Goal: Ask a question

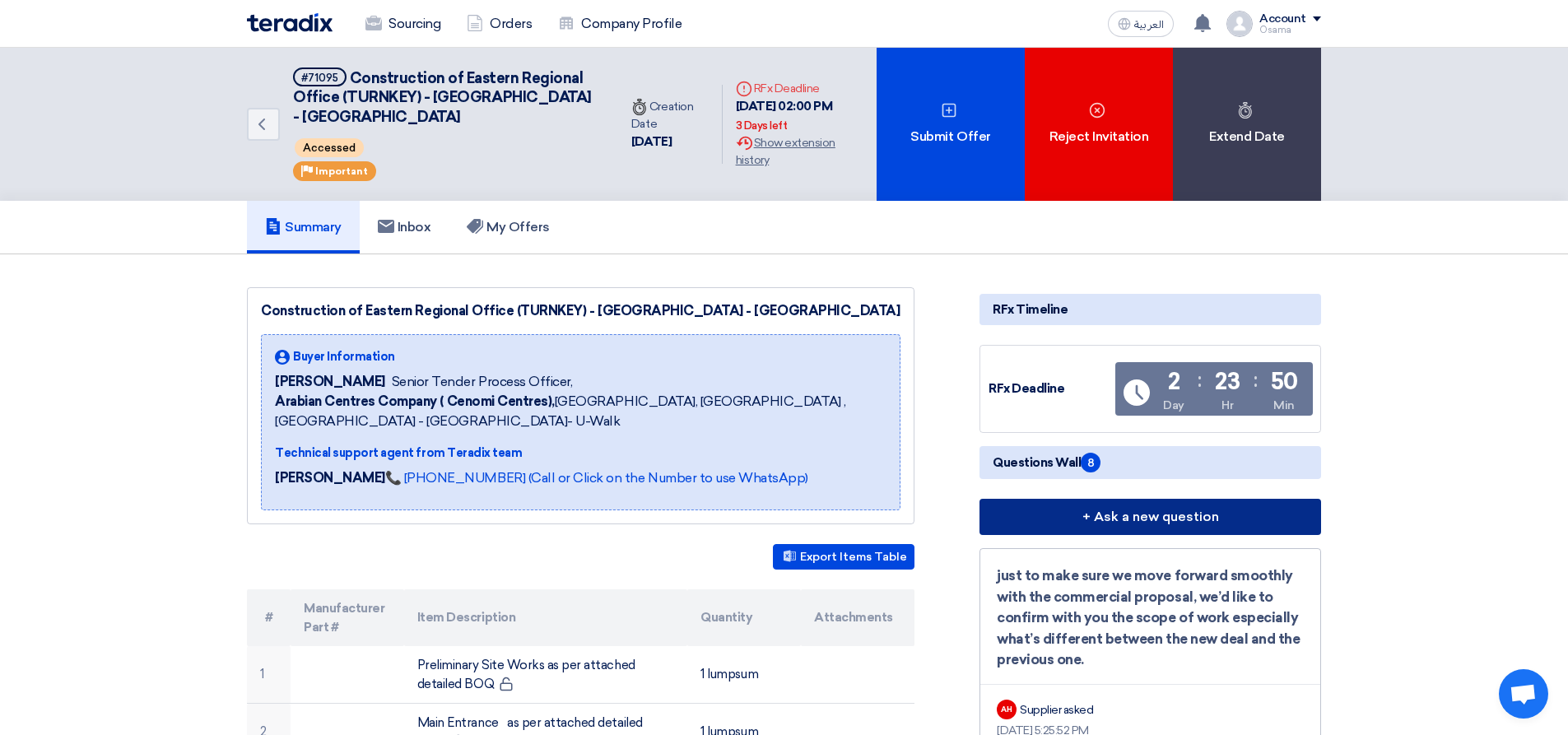
click at [1134, 520] on button "+ Ask a new question" at bounding box center [1150, 516] width 342 height 36
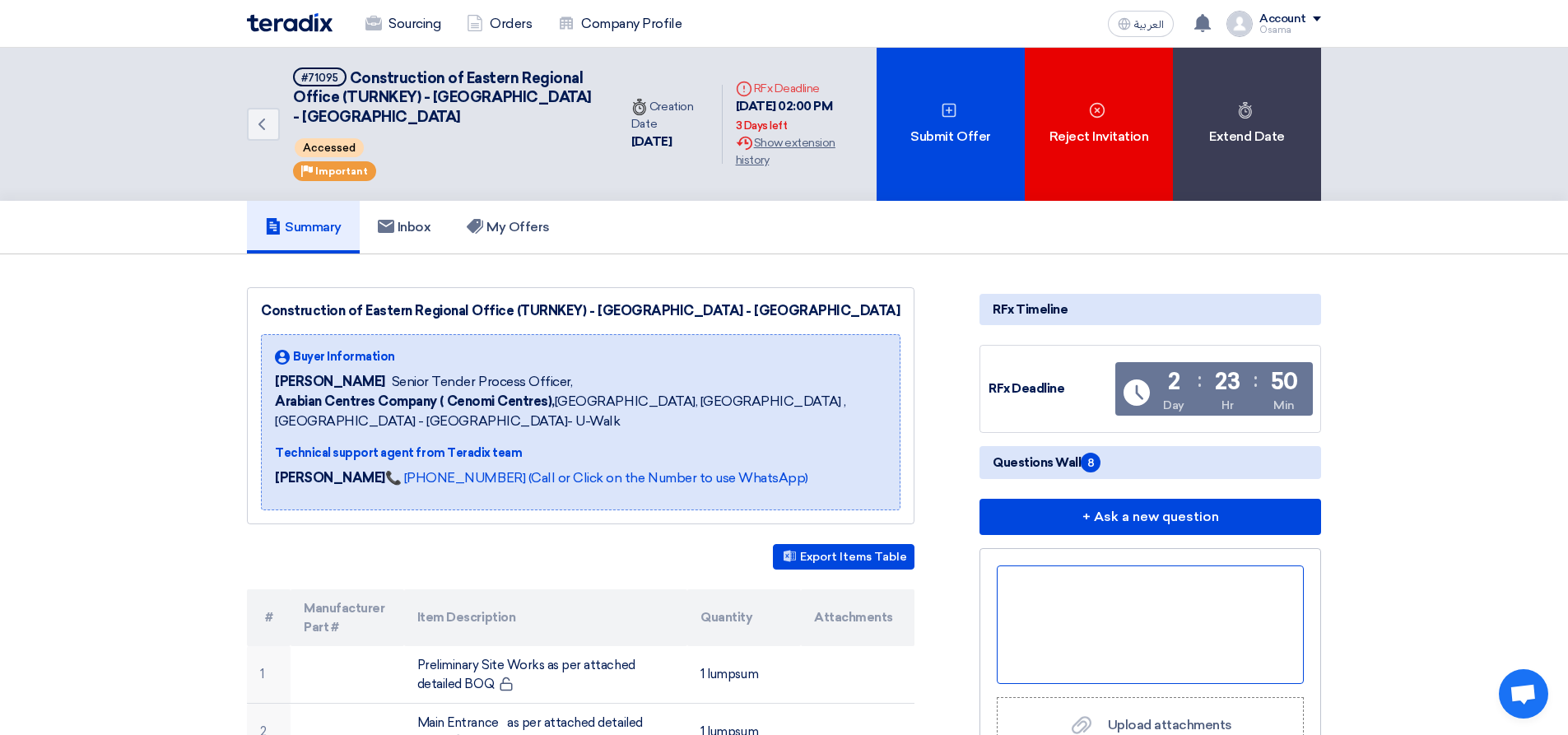
click at [1067, 600] on div at bounding box center [1150, 625] width 307 height 119
click at [1073, 621] on div "kindly provide us with finishes schedule" at bounding box center [1150, 625] width 307 height 119
click at [1271, 588] on div "kindly provide us with finishes schedule" at bounding box center [1150, 625] width 307 height 119
click at [1217, 638] on div "kindly provide us with finishes schedule, door opening drawings and schedule" at bounding box center [1150, 625] width 307 height 119
click at [1228, 608] on div "kindly provide us with finishes schedule, door opening drawings and schedule" at bounding box center [1150, 625] width 307 height 119
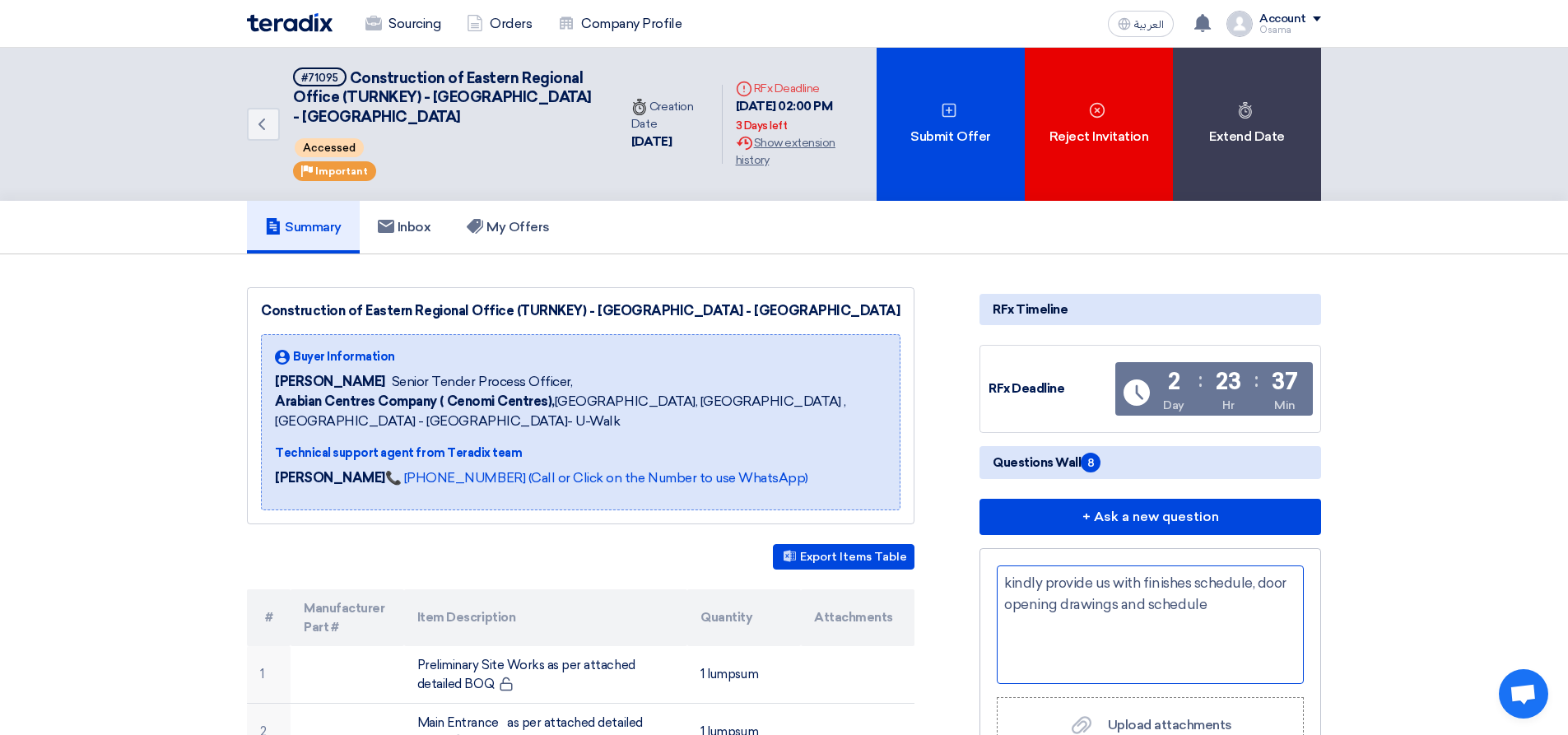
click at [1002, 582] on div "kindly provide us with finishes schedule, door opening drawings and schedule" at bounding box center [1150, 625] width 307 height 119
click at [1217, 603] on div "-kindly provide us with finishes schedule, door opening drawings and schedule" at bounding box center [1150, 625] width 307 height 119
click at [1031, 637] on div "-kindly provide us with finishes schedule, door opening drawings and schedule" at bounding box center [1150, 625] width 307 height 119
click at [1013, 635] on div "-kindly provide us with finishes schedule, door opening drawings and schedule" at bounding box center [1150, 625] width 307 height 119
click at [1193, 603] on div "-kindly provide us with finishes schedule, door opening drawings and schedule" at bounding box center [1150, 625] width 307 height 119
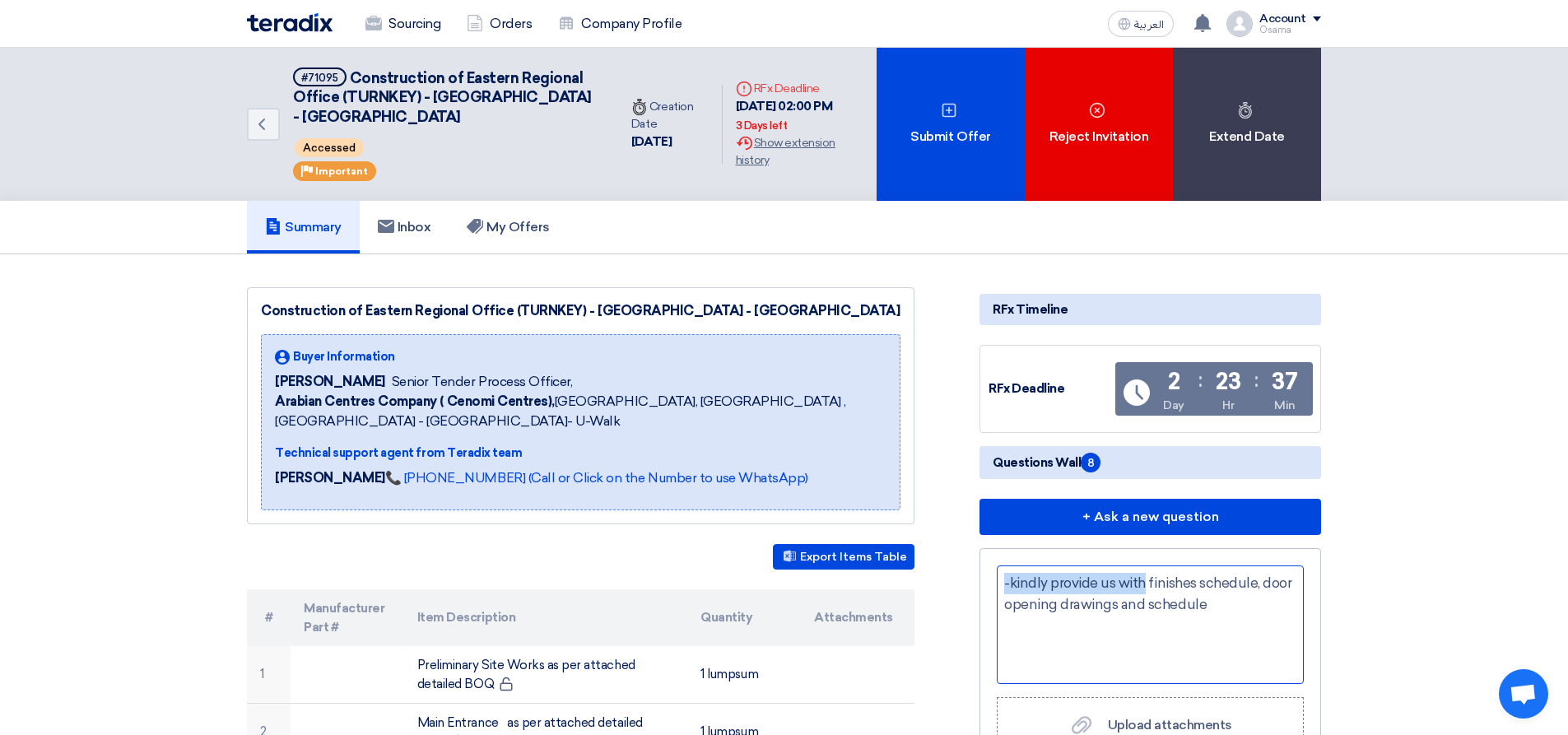
drag, startPoint x: 1144, startPoint y: 580, endPoint x: 973, endPoint y: 587, distance: 171.1
copy div "-kindly provide us with"
click at [1219, 620] on div "-kindly provide us with finishes schedule, door opening drawings and schedule" at bounding box center [1150, 625] width 307 height 119
click at [1215, 607] on div "-kindly provide us with finishes schedule, door opening drawings and schedule" at bounding box center [1150, 625] width 307 height 119
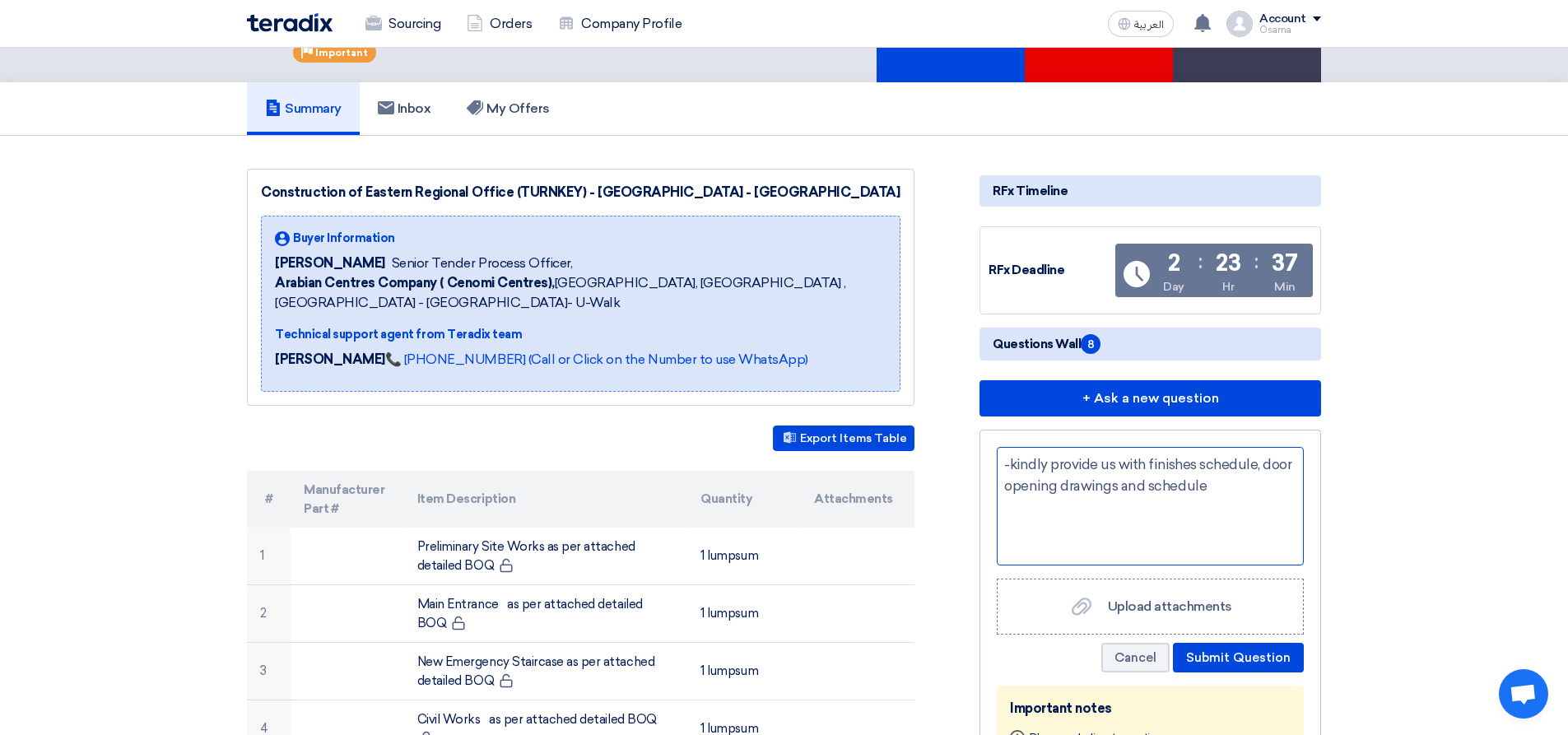
scroll to position [165, 0]
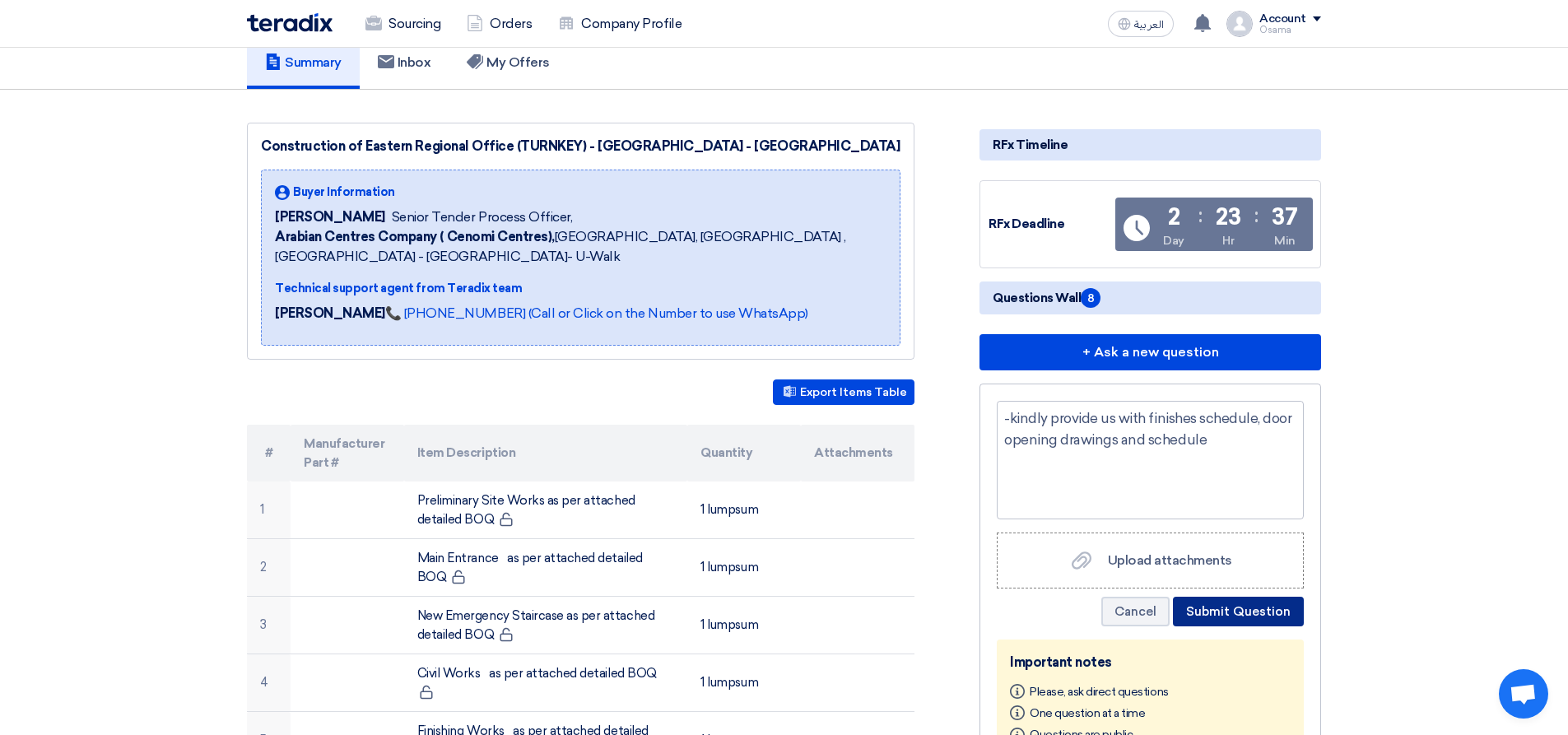
click at [1238, 614] on button "Submit Question" at bounding box center [1238, 612] width 131 height 30
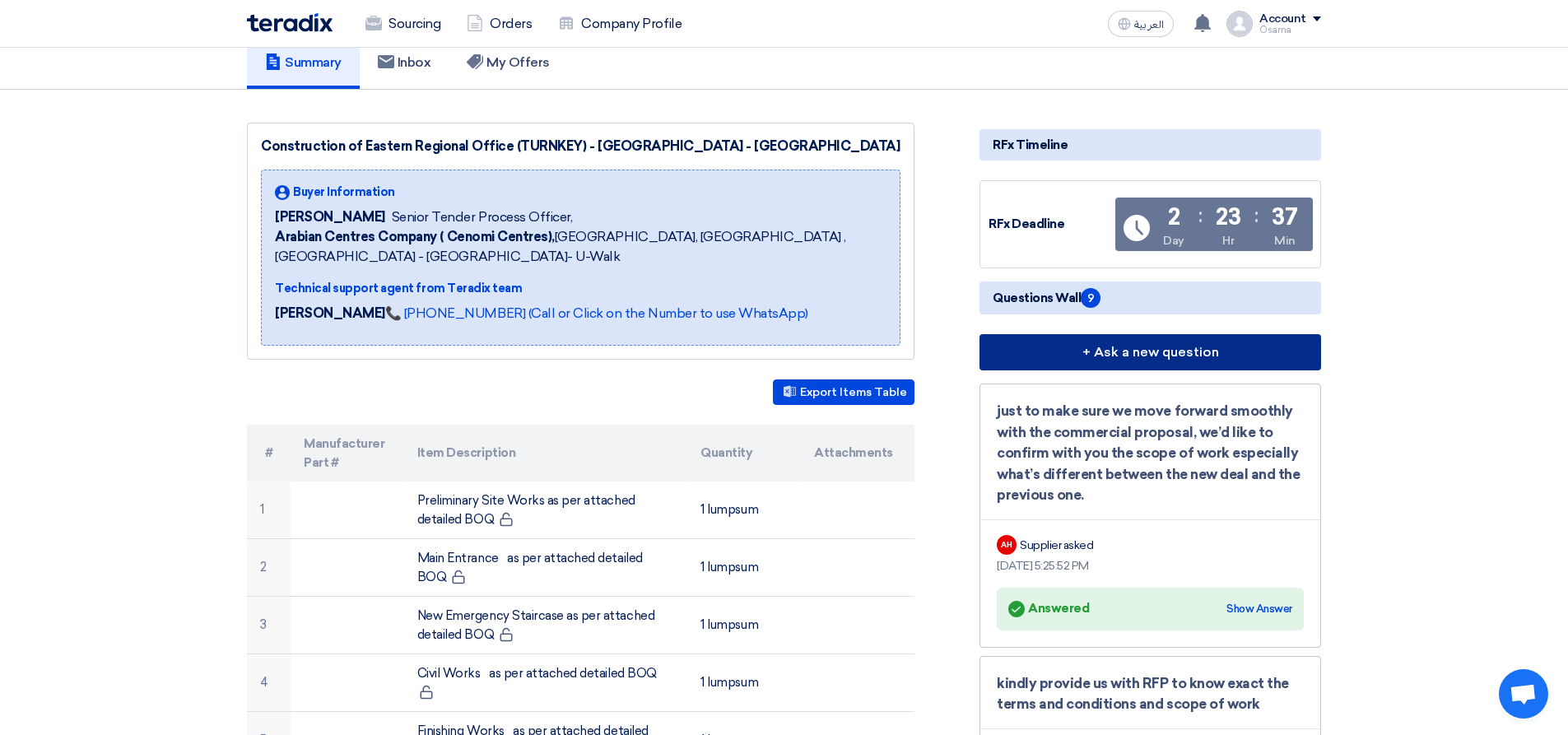
click at [1109, 346] on button "+ Ask a new question" at bounding box center [1150, 352] width 342 height 36
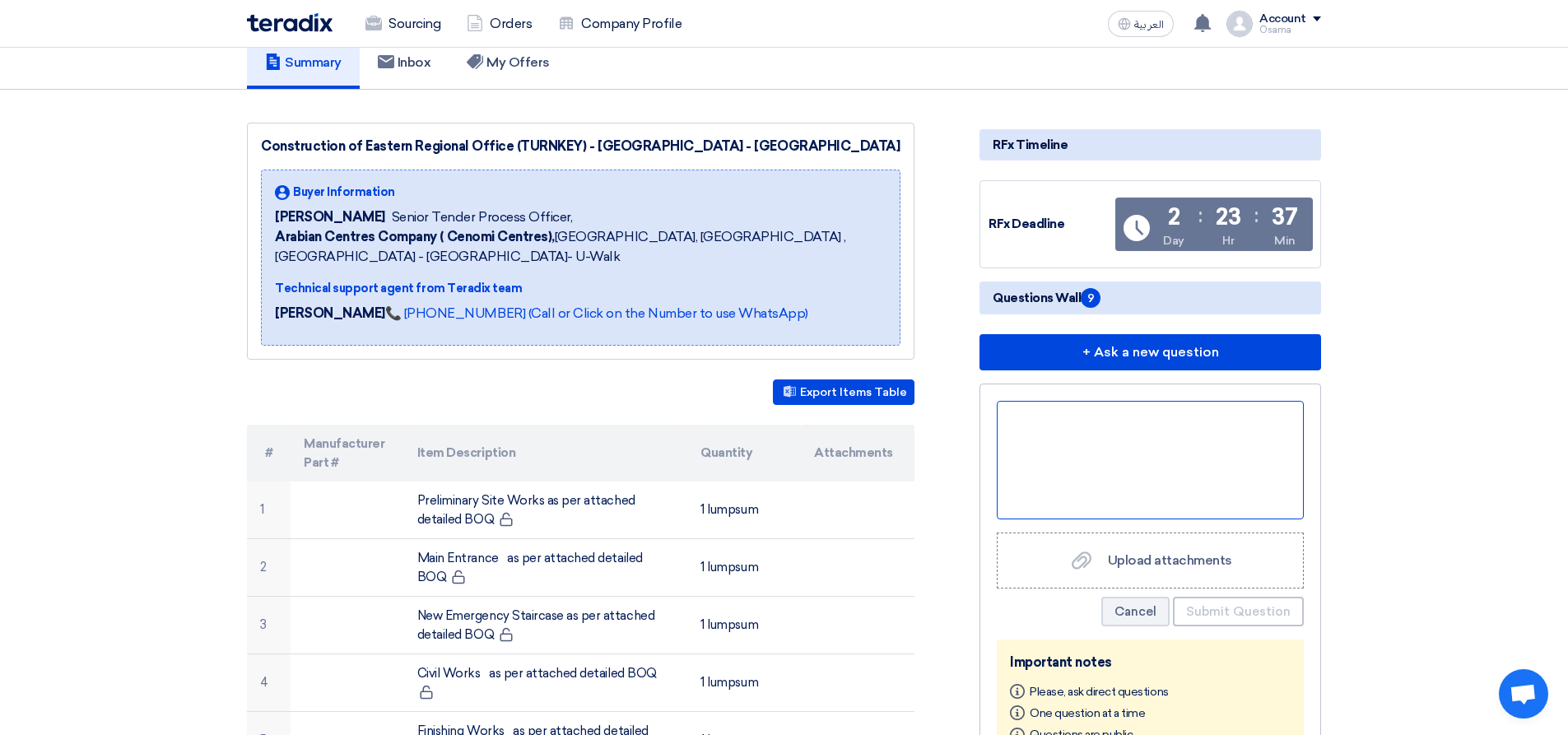
click at [1020, 424] on div at bounding box center [1150, 461] width 307 height 119
paste div
click at [1210, 445] on div "-kindly provide us with with" at bounding box center [1150, 461] width 307 height 119
drag, startPoint x: 1195, startPoint y: 421, endPoint x: 1011, endPoint y: 423, distance: 184.0
click at [1011, 423] on div "-kindly provide us with with" at bounding box center [1150, 461] width 307 height 119
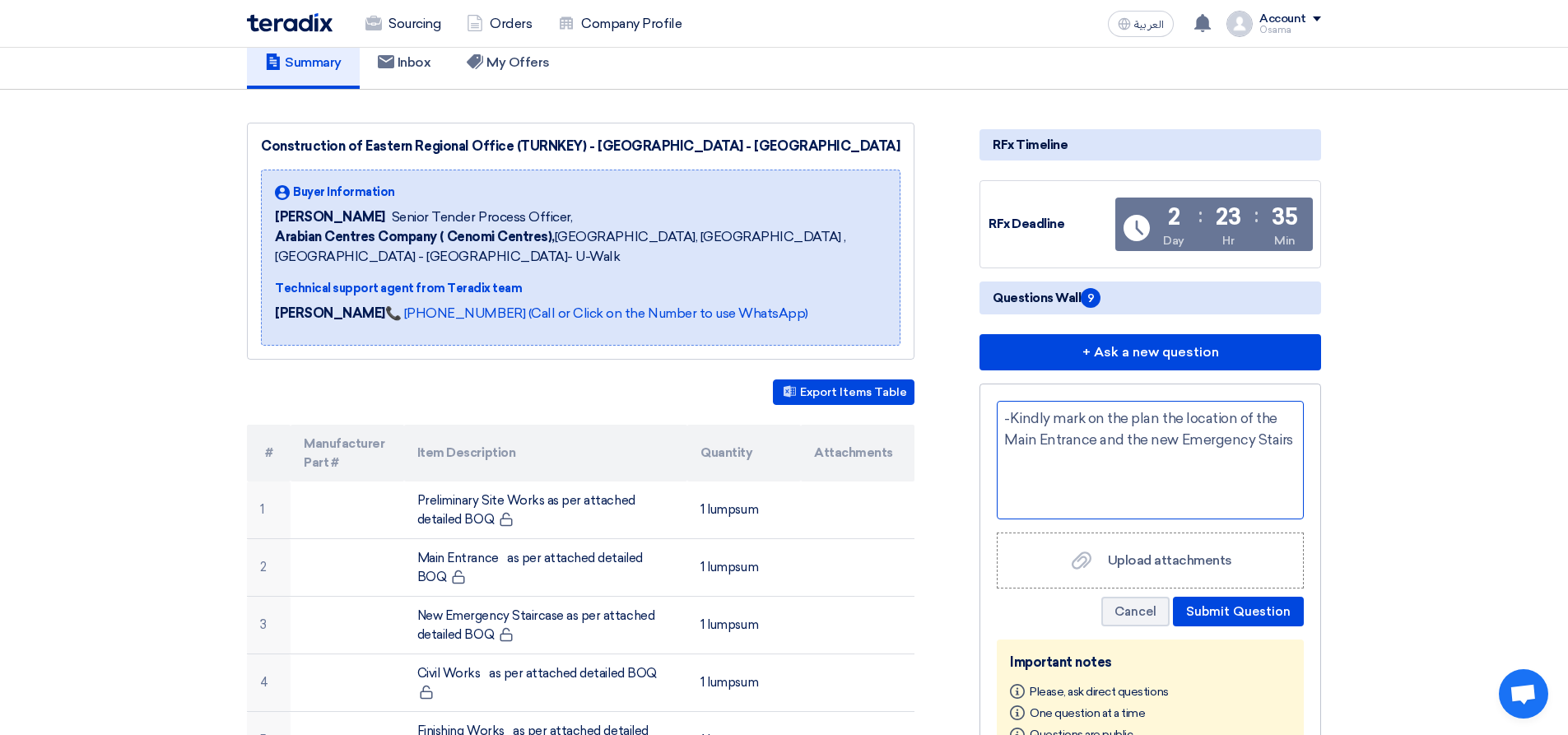
click at [1054, 417] on div "- Kindly mark on the plan the location of the Main Entrance and the new Emergen…" at bounding box center [1150, 461] width 307 height 119
click at [1292, 445] on div "- Kindly mark on the plan the location of the Main Entrance and the new Emergen…" at bounding box center [1150, 461] width 307 height 119
click at [1253, 606] on button "Submit Question" at bounding box center [1238, 612] width 131 height 30
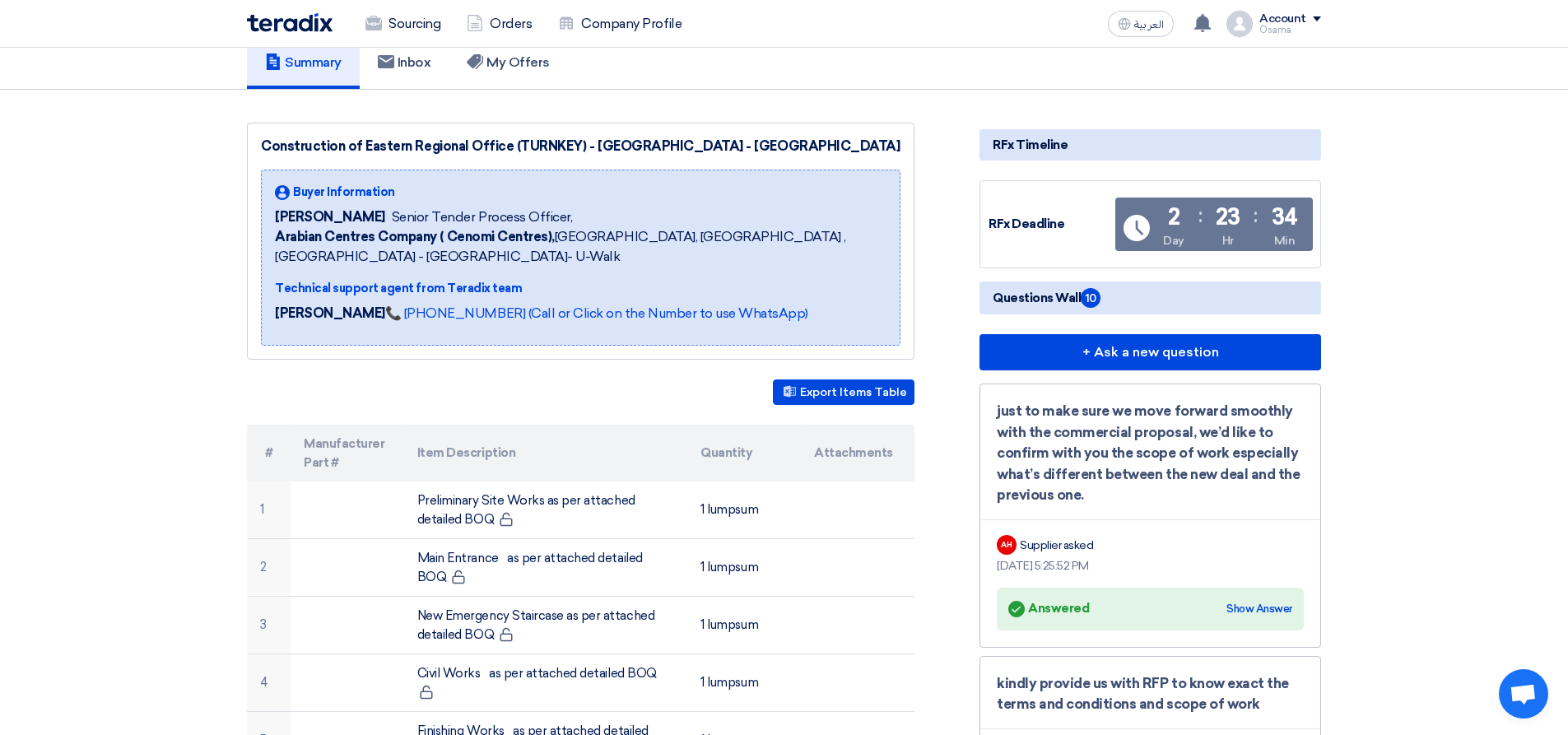
drag, startPoint x: 1101, startPoint y: 504, endPoint x: 975, endPoint y: 420, distance: 151.4
drag, startPoint x: 1110, startPoint y: 493, endPoint x: 1195, endPoint y: 468, distance: 88.6
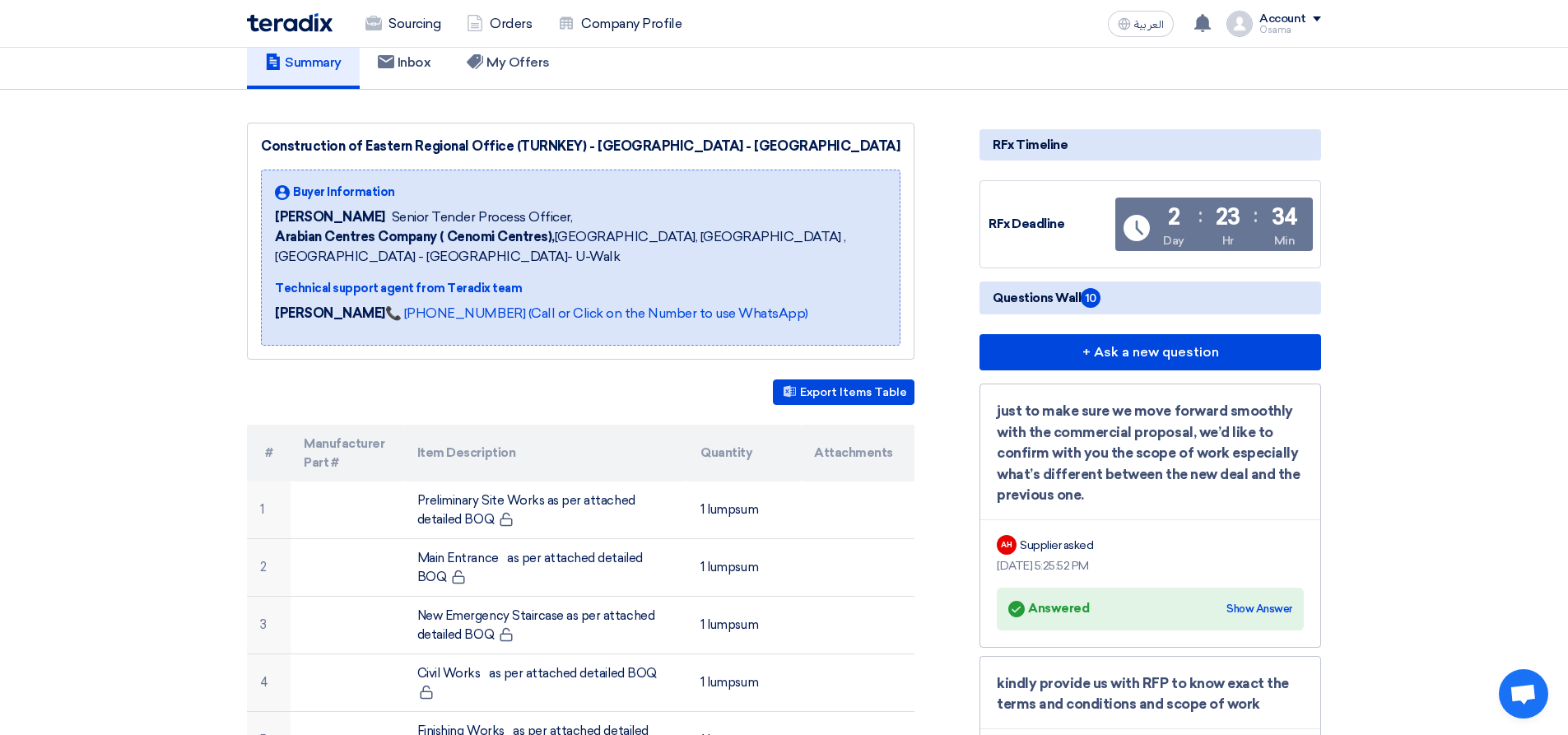
drag, startPoint x: 1163, startPoint y: 505, endPoint x: 1108, endPoint y: 496, distance: 55.7
click at [1160, 505] on div "just to make sure we move forward smoothly with the commercial proposal, we’d l…" at bounding box center [1150, 454] width 307 height 106
click at [1094, 497] on div "just to make sure we move forward smoothly with the commercial proposal, we’d l…" at bounding box center [1150, 454] width 307 height 106
drag, startPoint x: 1087, startPoint y: 498, endPoint x: 986, endPoint y: 402, distance: 139.3
click at [986, 402] on div "just to make sure we move forward smoothly with the commercial proposal, we’d l…" at bounding box center [1150, 515] width 342 height 264
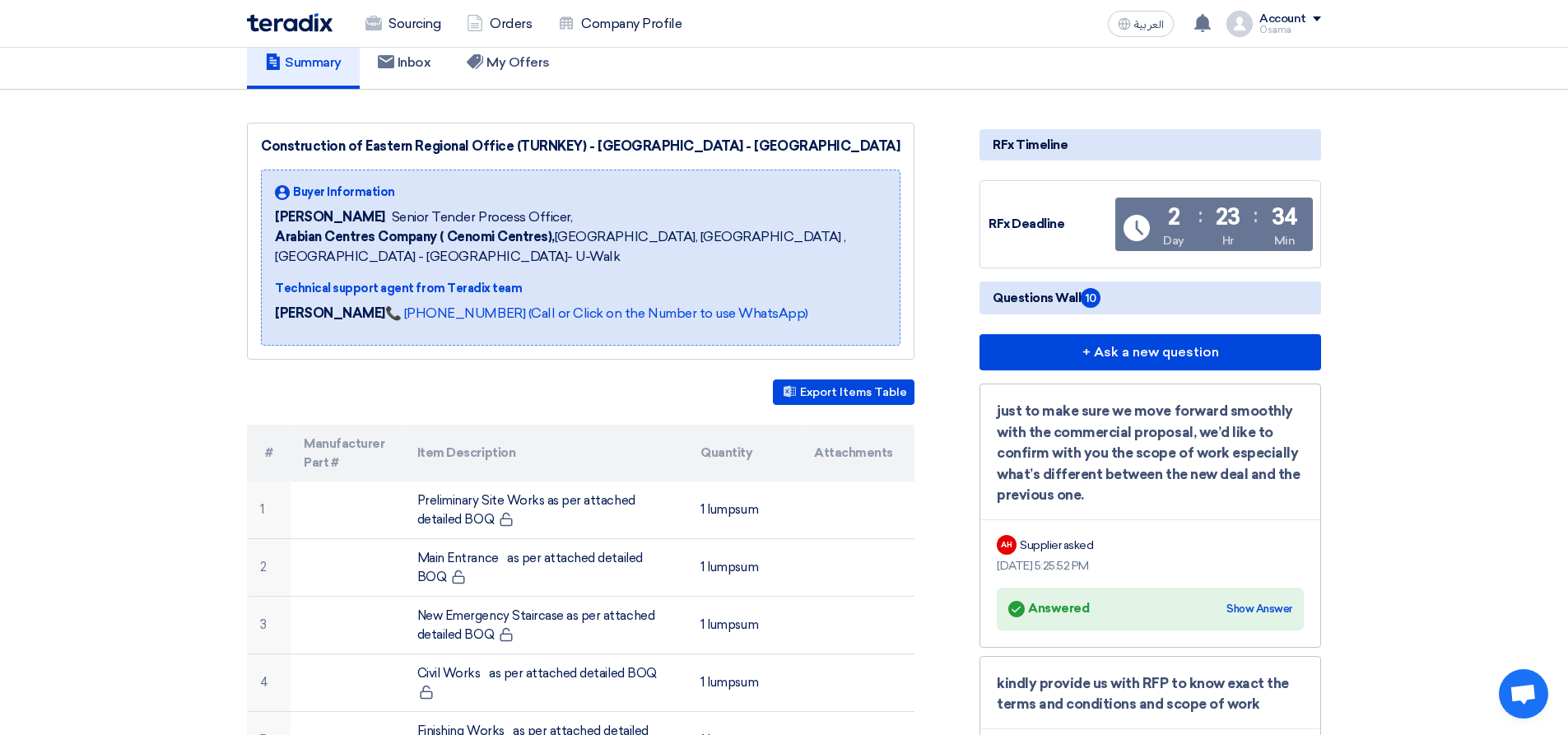
click at [1164, 505] on div "just to make sure we move forward smoothly with the commercial proposal, we’d l…" at bounding box center [1150, 454] width 307 height 106
click at [1107, 497] on div "just to make sure we move forward smoothly with the commercial proposal, we’d l…" at bounding box center [1150, 454] width 307 height 106
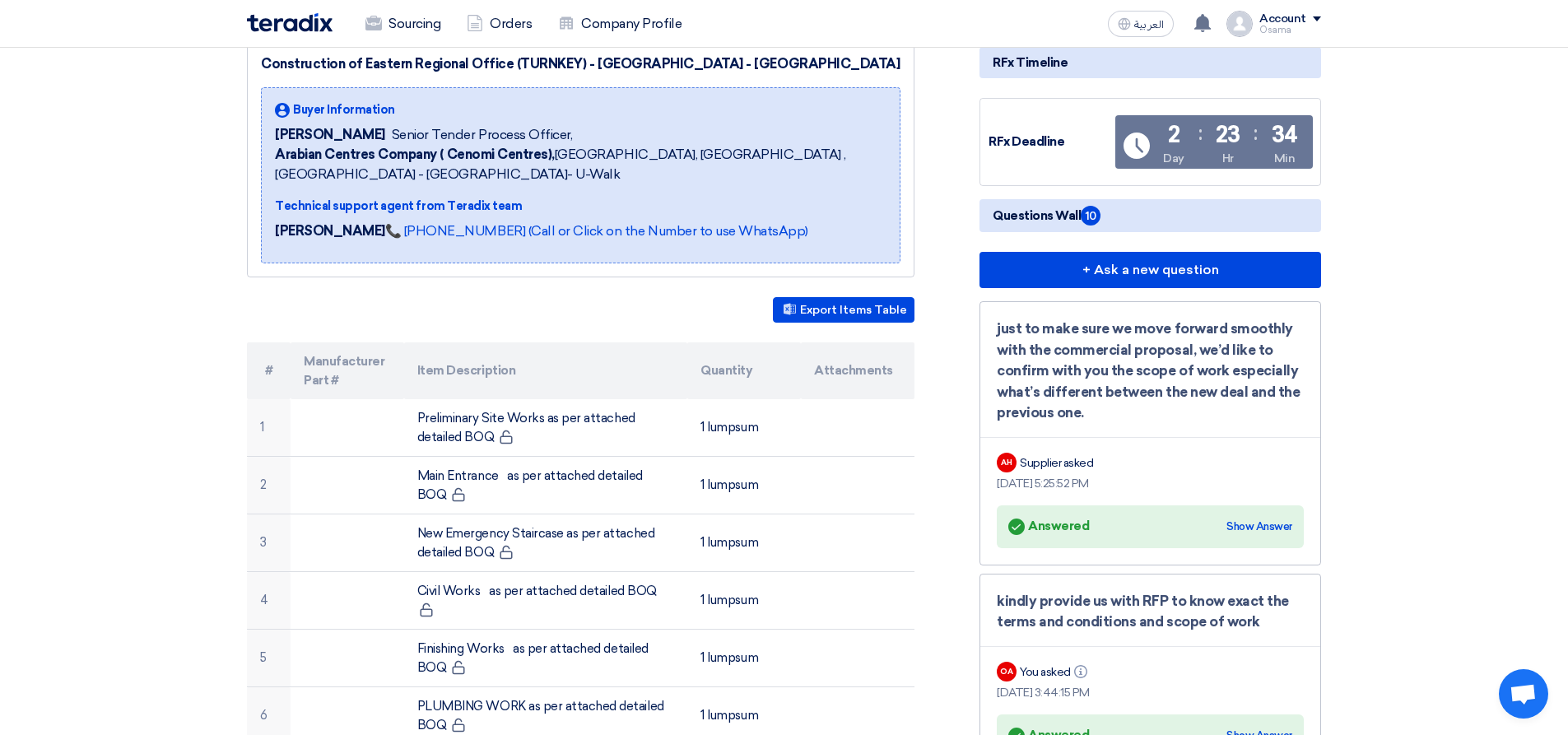
click at [1119, 417] on div "just to make sure we move forward smoothly with the commercial proposal, we’d l…" at bounding box center [1150, 372] width 307 height 106
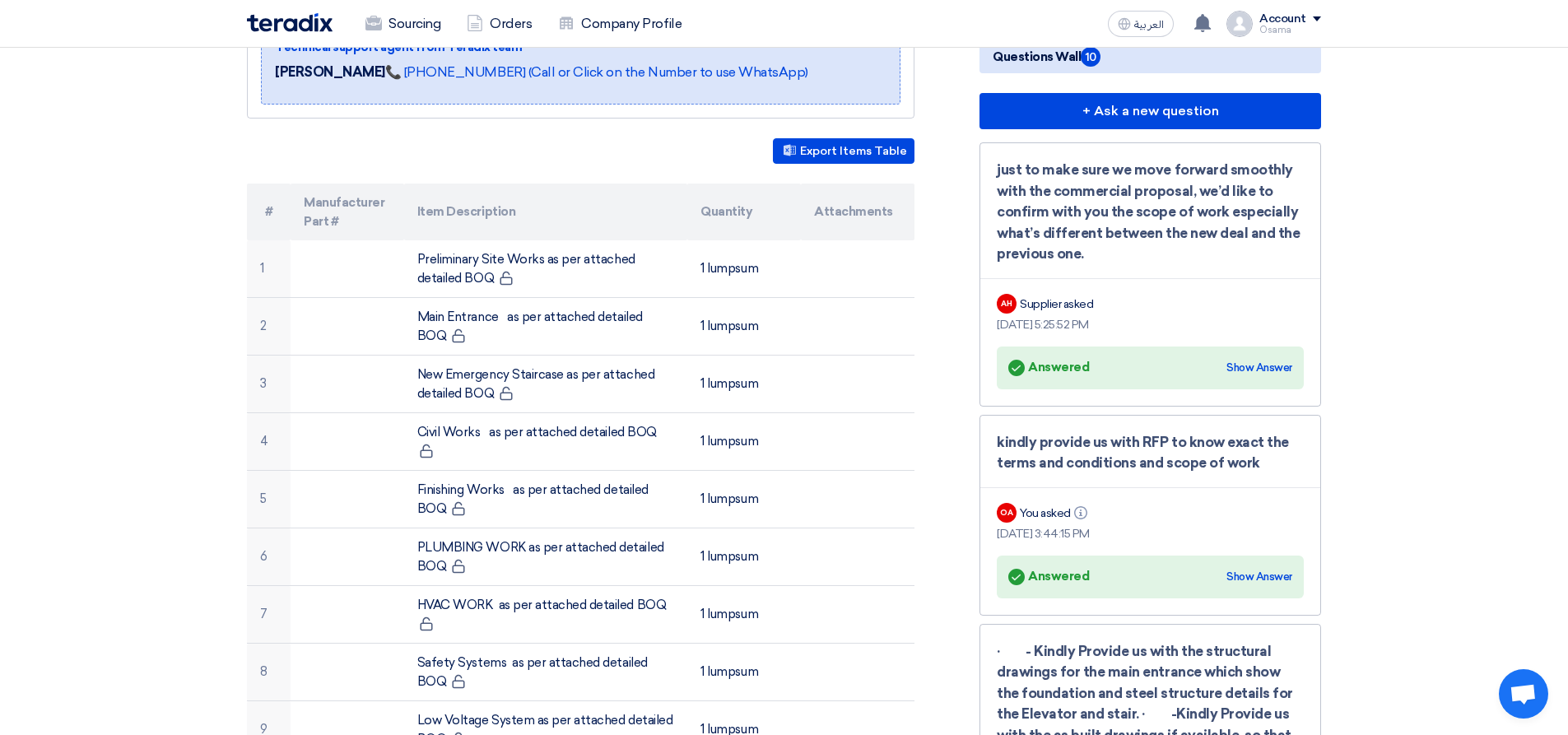
scroll to position [232, 0]
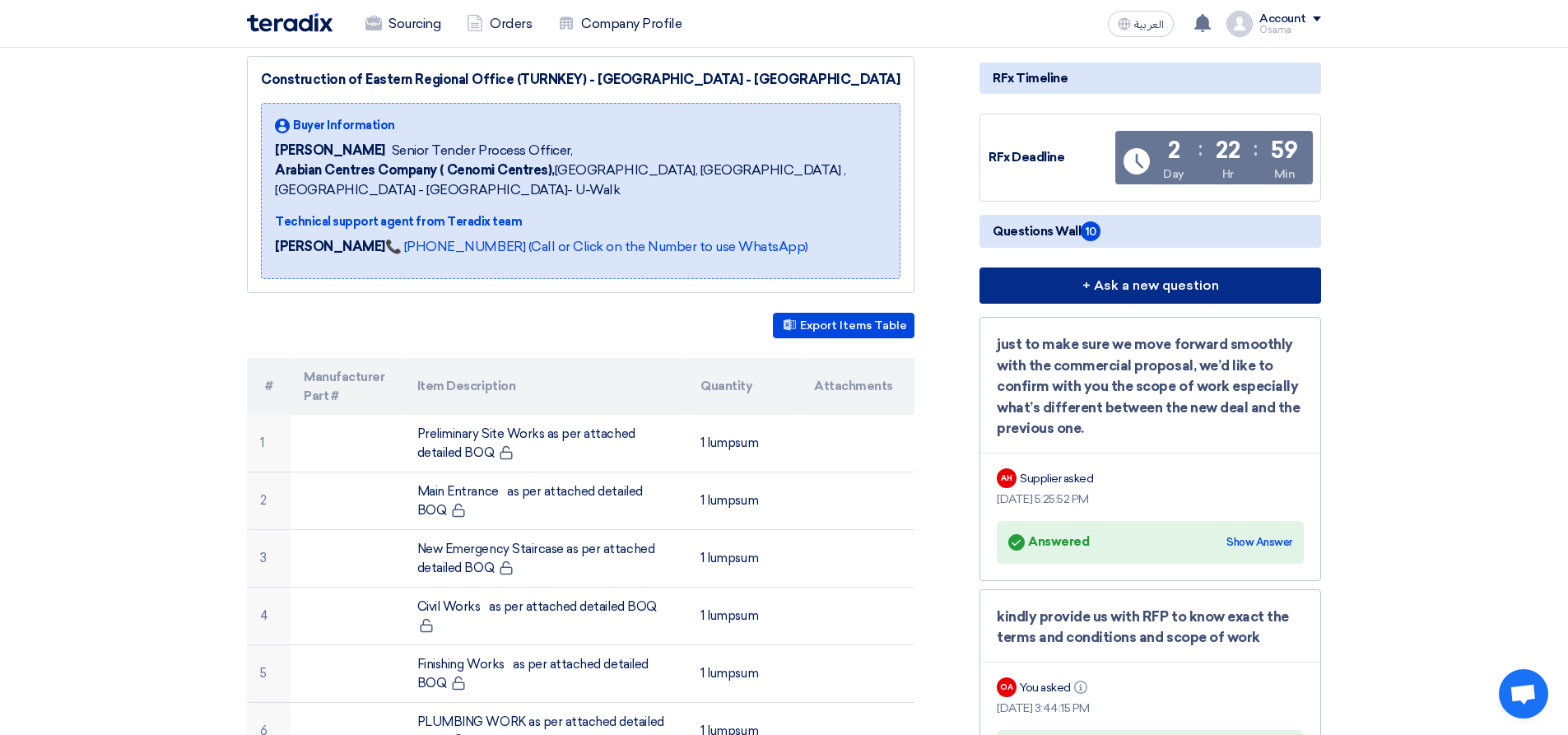
click at [1169, 287] on button "+ Ask a new question" at bounding box center [1150, 285] width 342 height 36
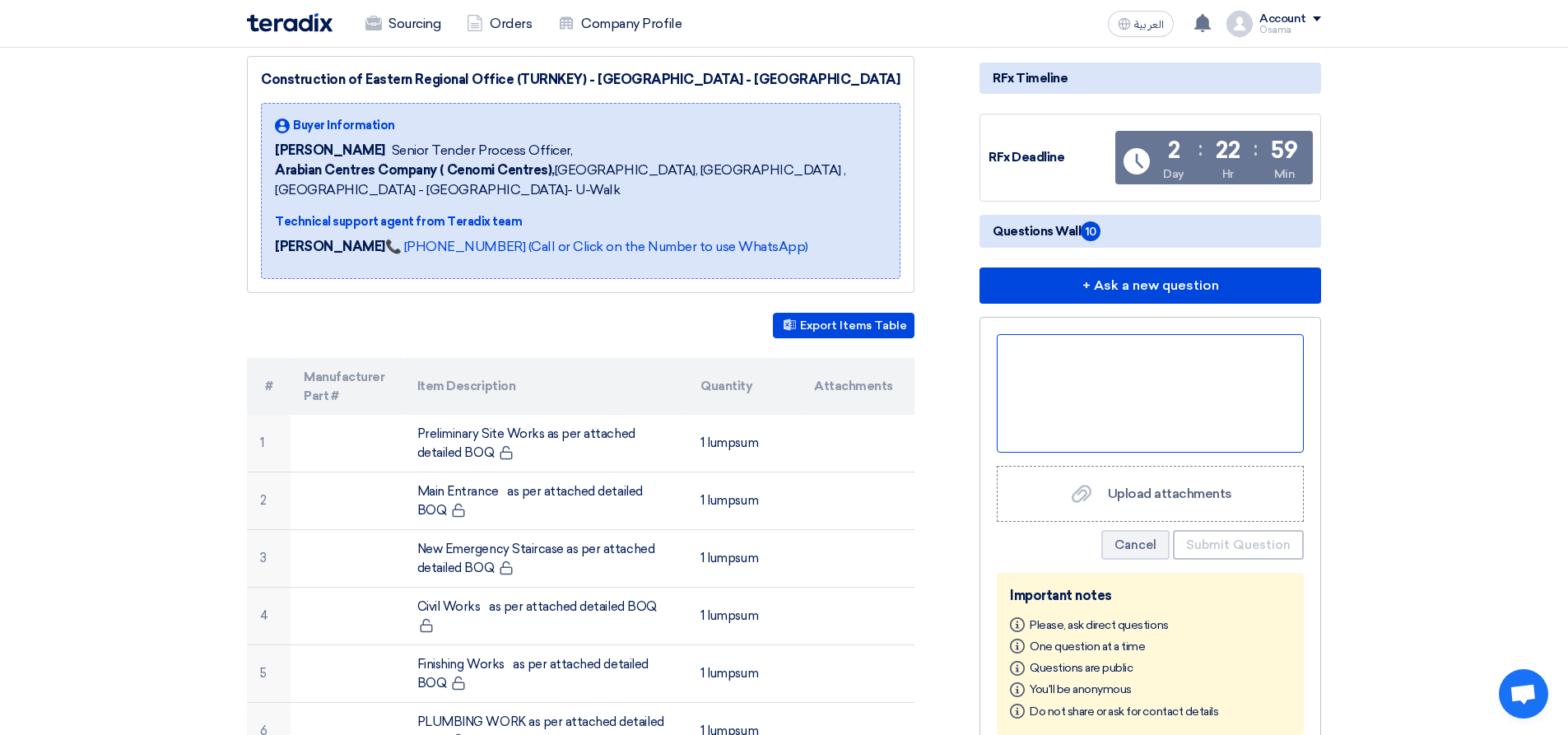
click at [1043, 382] on div at bounding box center [1150, 394] width 307 height 119
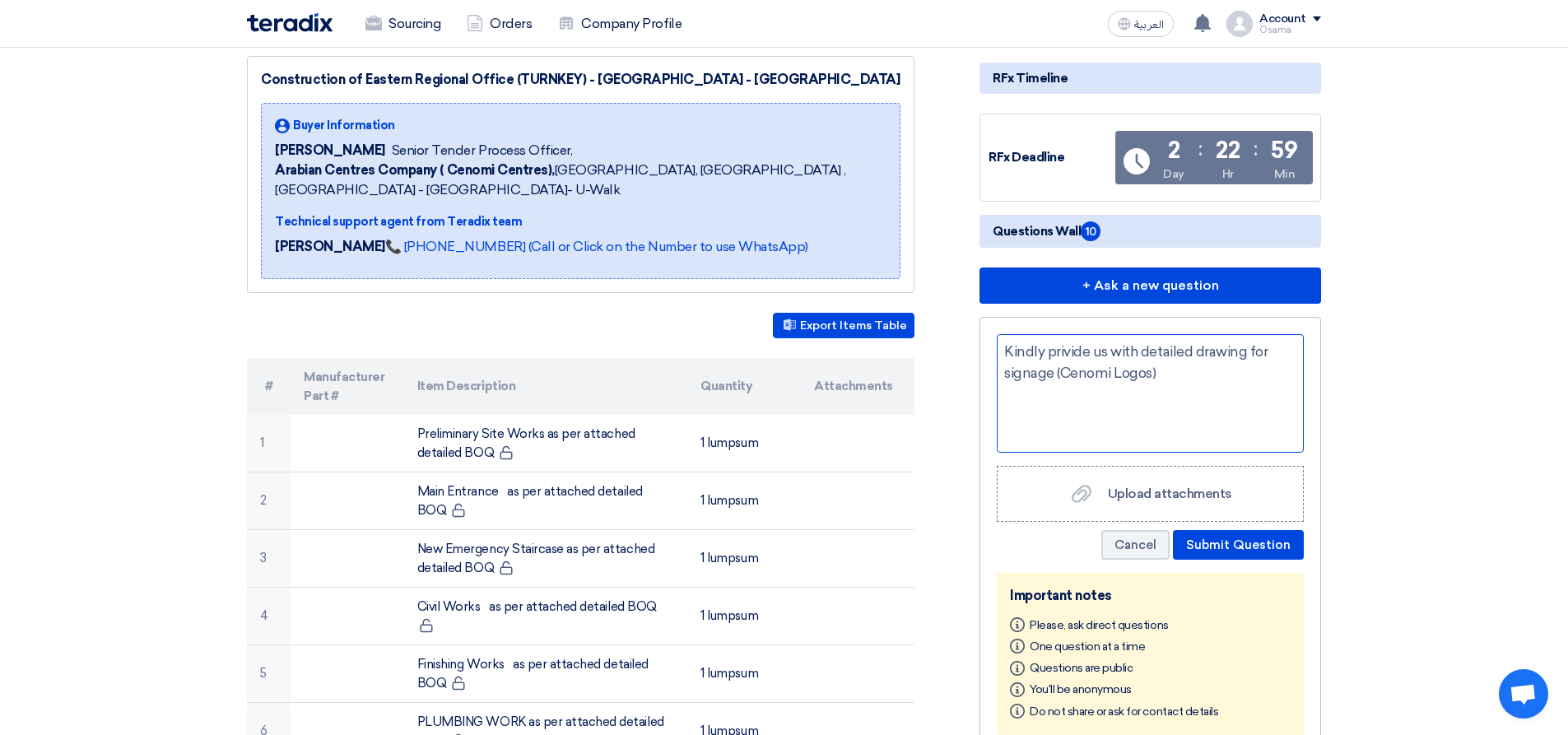
click at [1061, 351] on div "Kindly privide us with detailed drawing for signage (Cenomi Logos)" at bounding box center [1150, 394] width 307 height 119
click at [1146, 350] on div "Kindly provide us with detailed drawing for signage (Cenomi Logos)" at bounding box center [1150, 394] width 307 height 119
click at [1251, 557] on button "Submit Question" at bounding box center [1238, 545] width 131 height 30
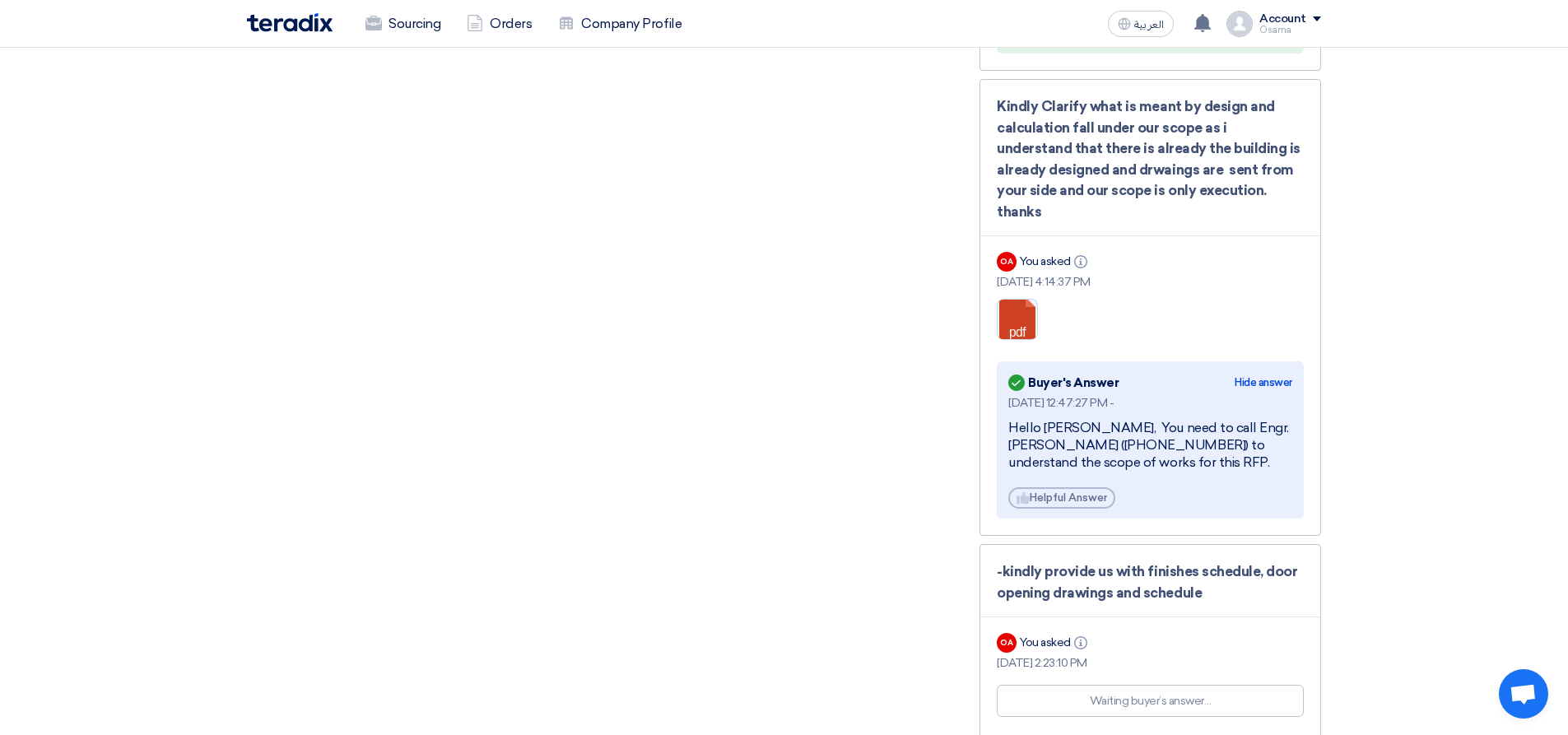
scroll to position [2470, 0]
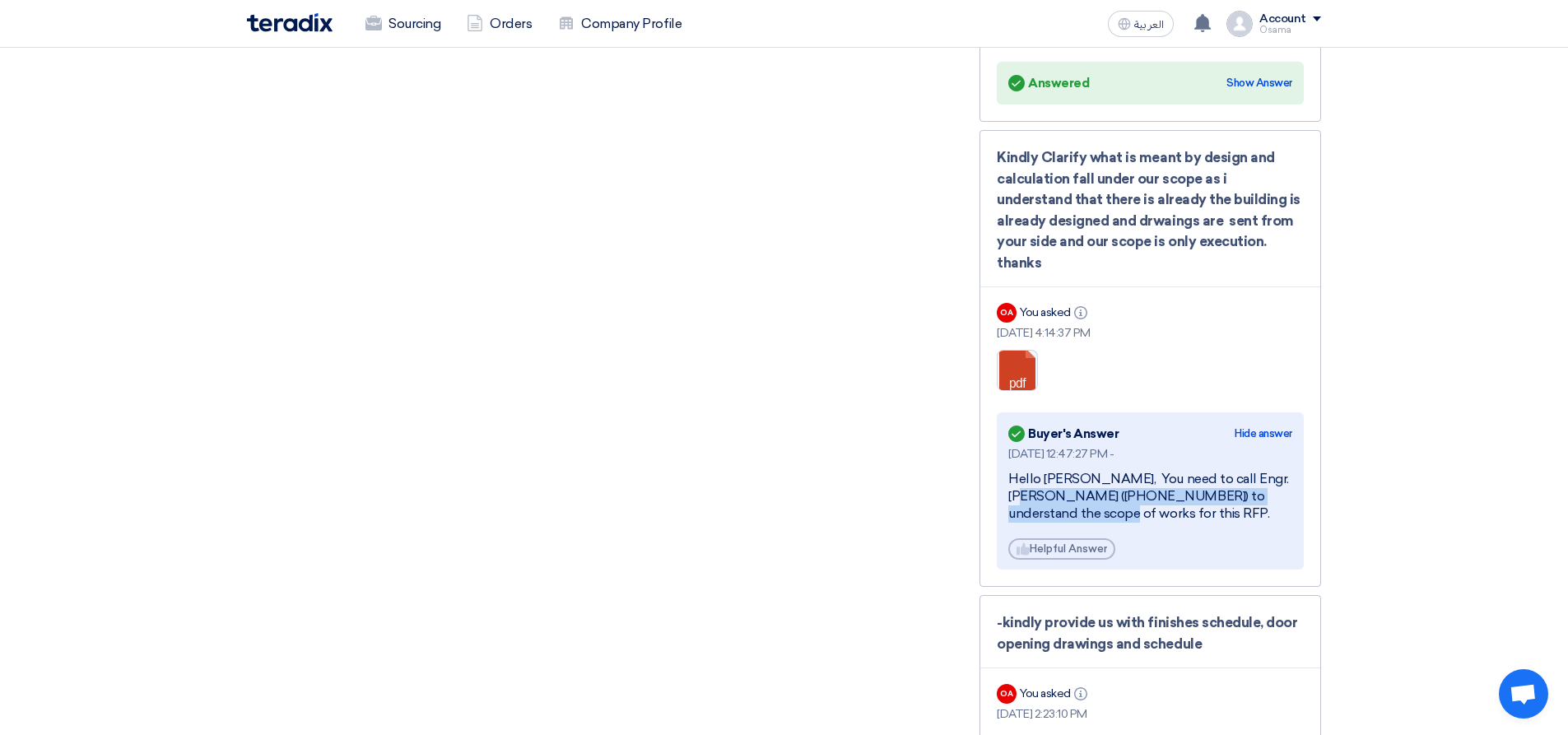
drag, startPoint x: 1226, startPoint y: 457, endPoint x: 1269, endPoint y: 468, distance: 44.4
click at [1269, 471] on div "Hello [PERSON_NAME], You need to call Engr. [PERSON_NAME] ([PHONE_NUMBER]) to u…" at bounding box center [1150, 496] width 284 height 51
click at [1248, 512] on div "[DATE] 12:47:27 PM - Hello [PERSON_NAME], You need to call Engr. [PERSON_NAME] …" at bounding box center [1150, 502] width 284 height 114
